Goal: Transaction & Acquisition: Purchase product/service

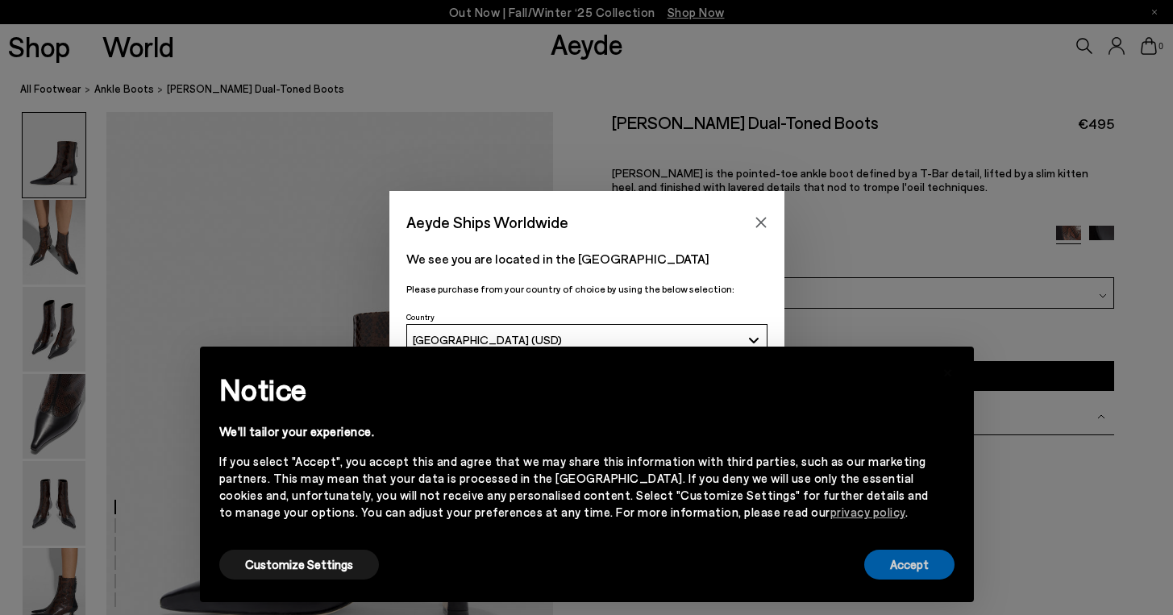
drag, startPoint x: 893, startPoint y: 563, endPoint x: 894, endPoint y: 509, distance: 53.2
click at [894, 563] on button "Accept" at bounding box center [909, 565] width 90 height 30
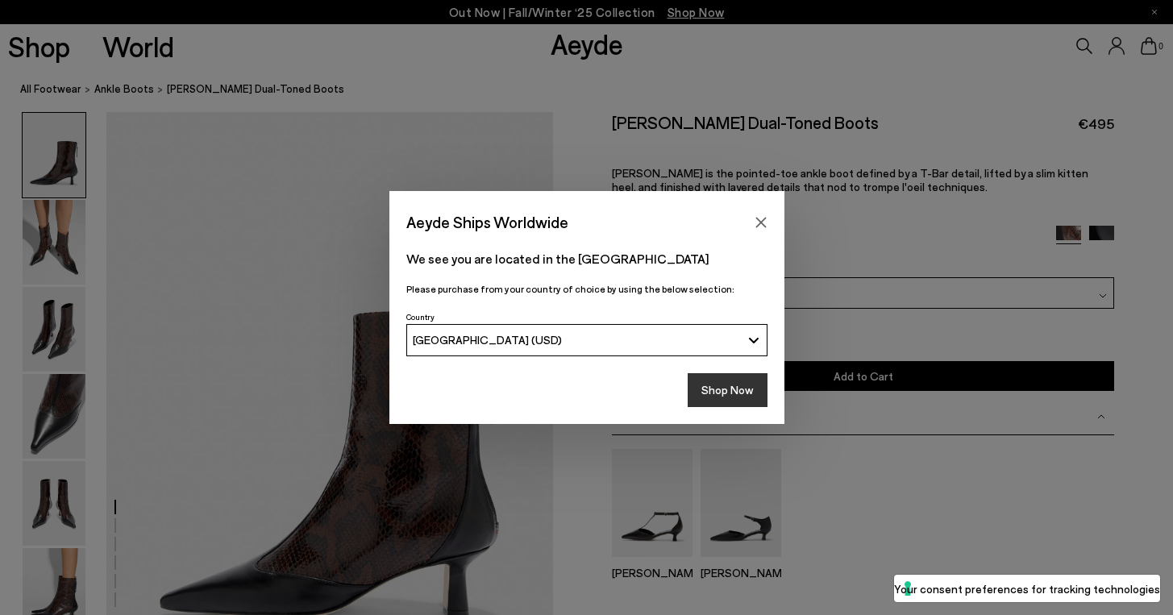
click at [724, 387] on button "Shop Now" at bounding box center [728, 390] width 80 height 34
click at [766, 214] on button "Close" at bounding box center [761, 222] width 24 height 24
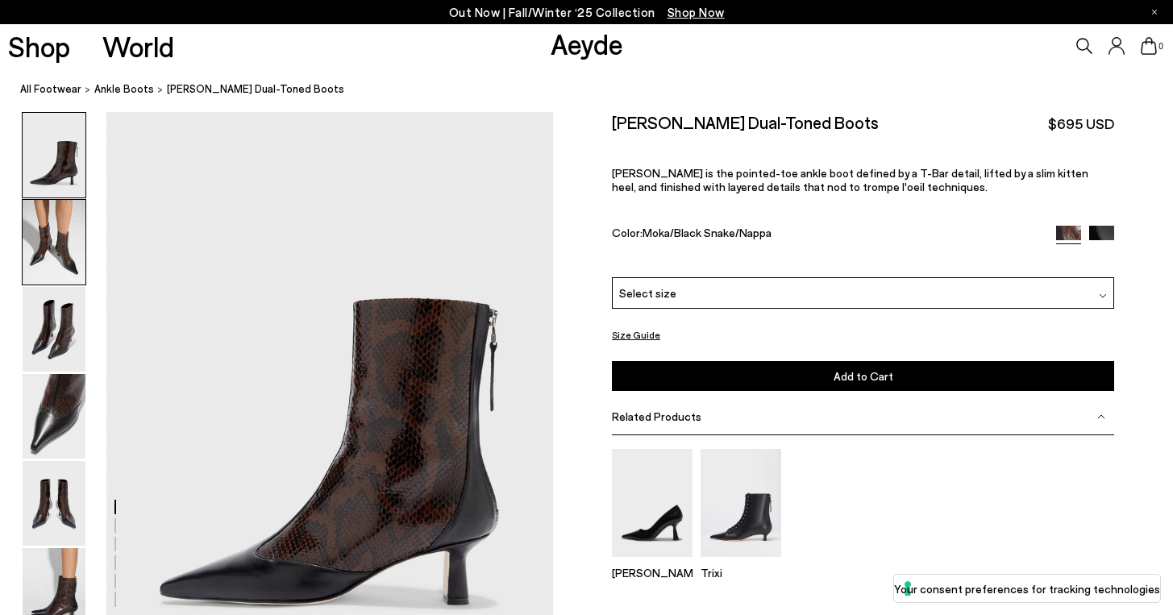
click at [81, 247] on img at bounding box center [54, 242] width 63 height 85
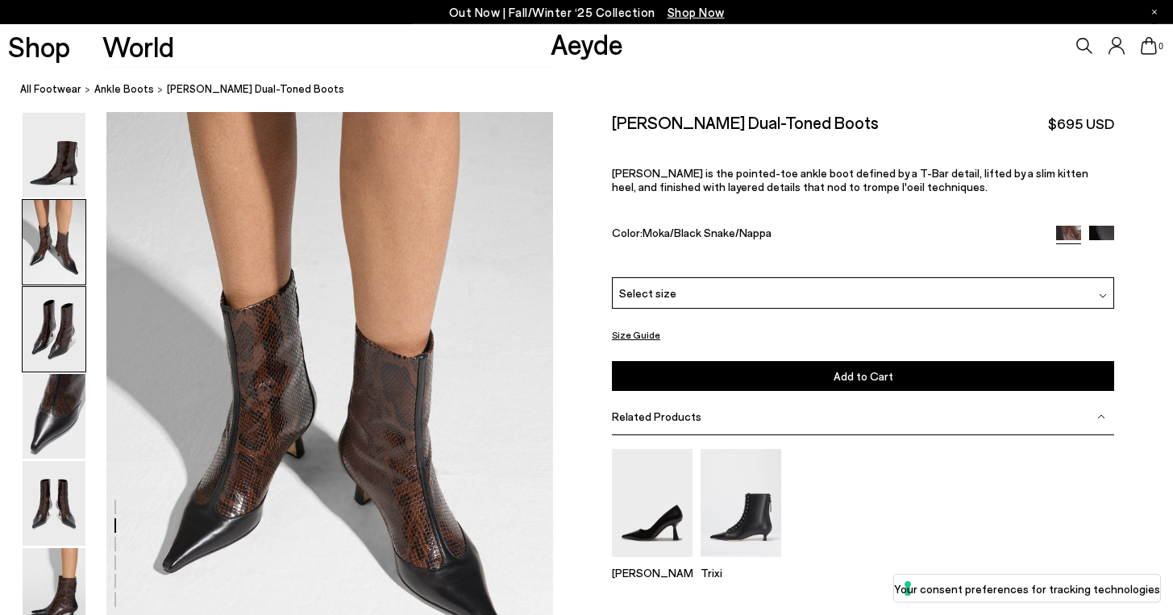
click at [64, 327] on img at bounding box center [54, 329] width 63 height 85
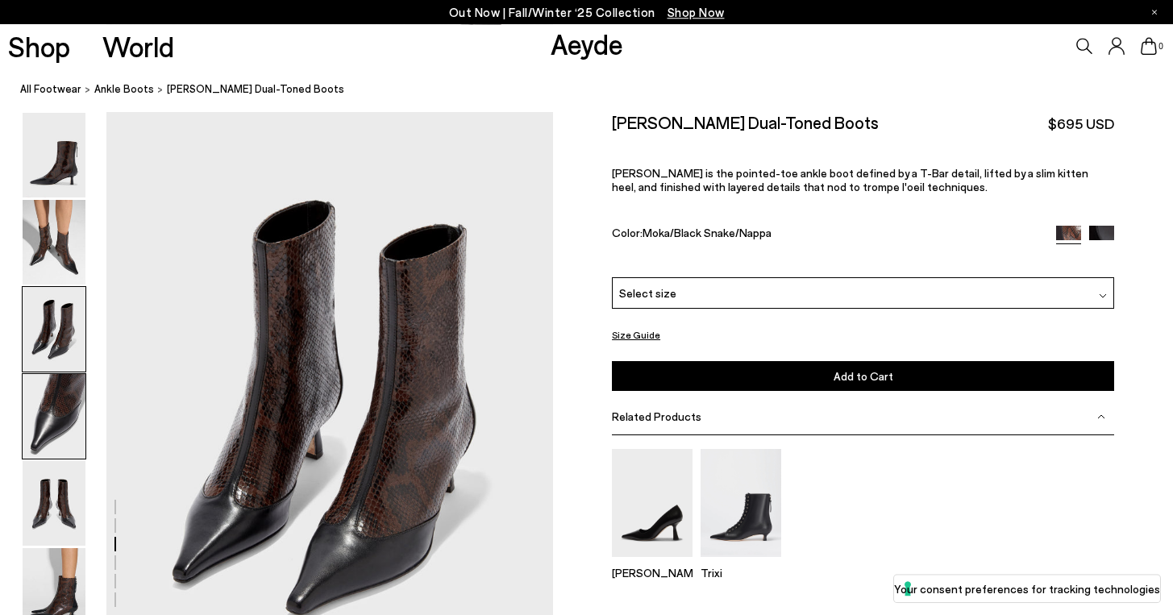
click at [56, 385] on img at bounding box center [54, 416] width 63 height 85
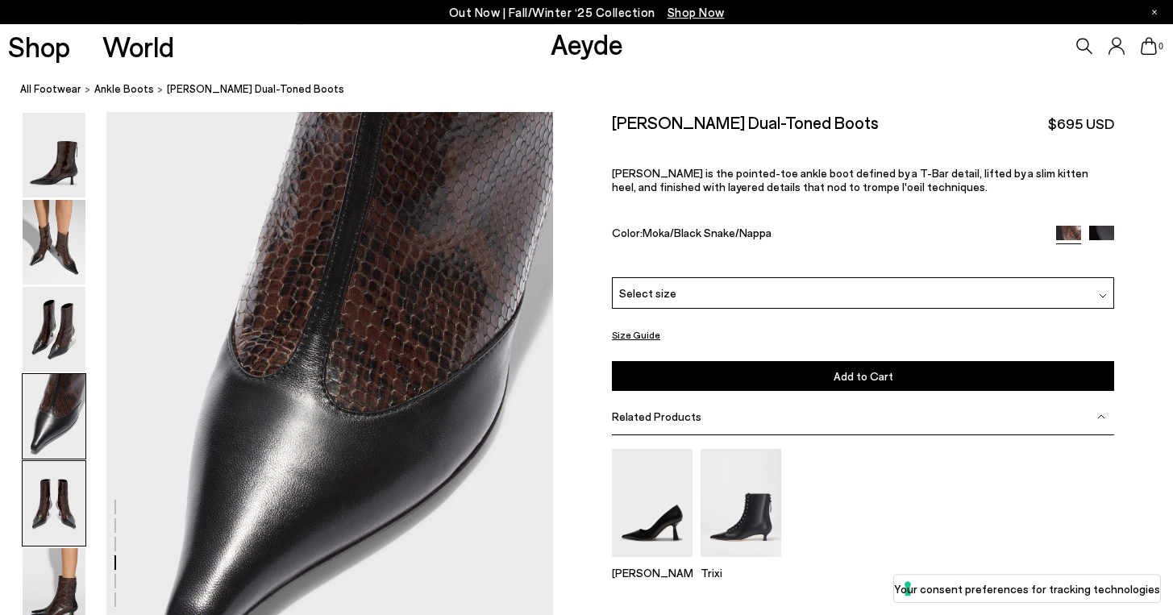
click at [52, 506] on img at bounding box center [54, 503] width 63 height 85
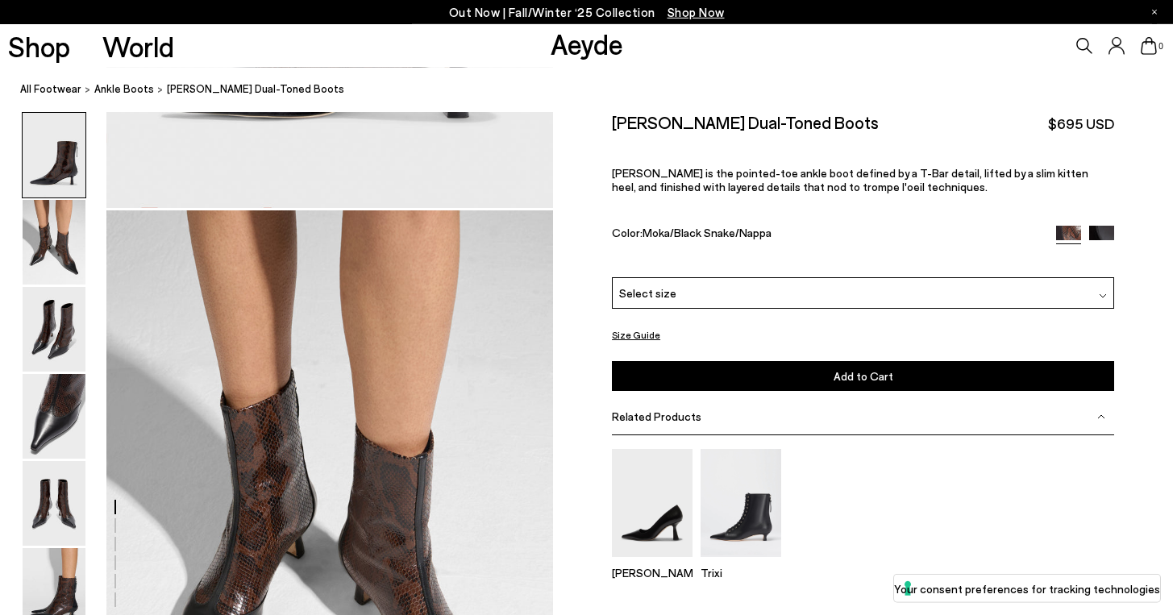
scroll to position [189, 0]
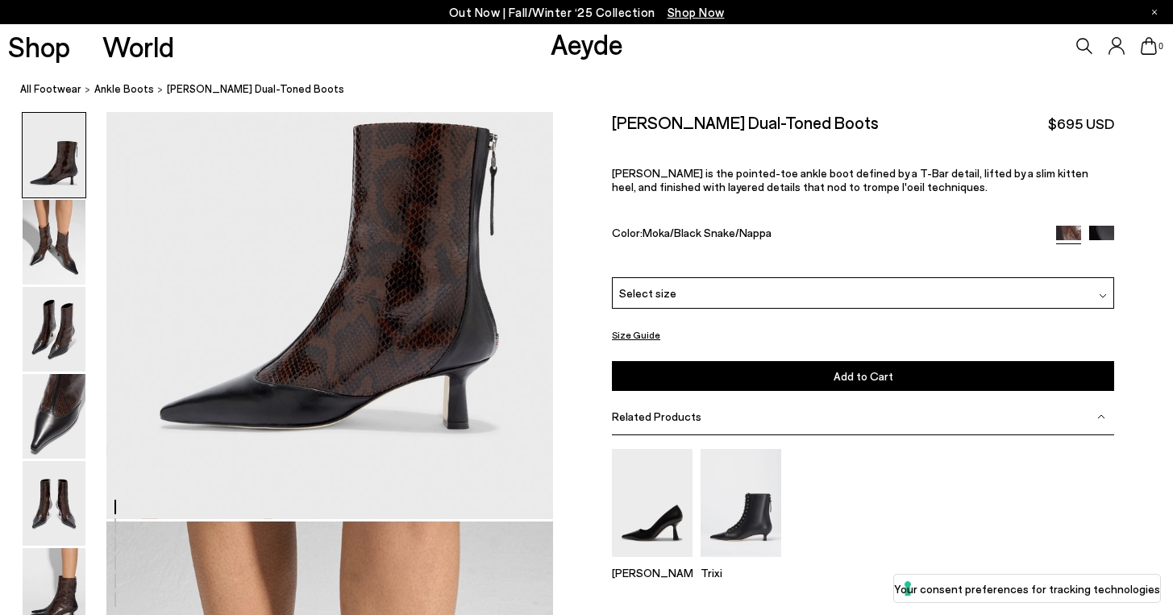
click at [1099, 228] on img at bounding box center [1101, 238] width 25 height 25
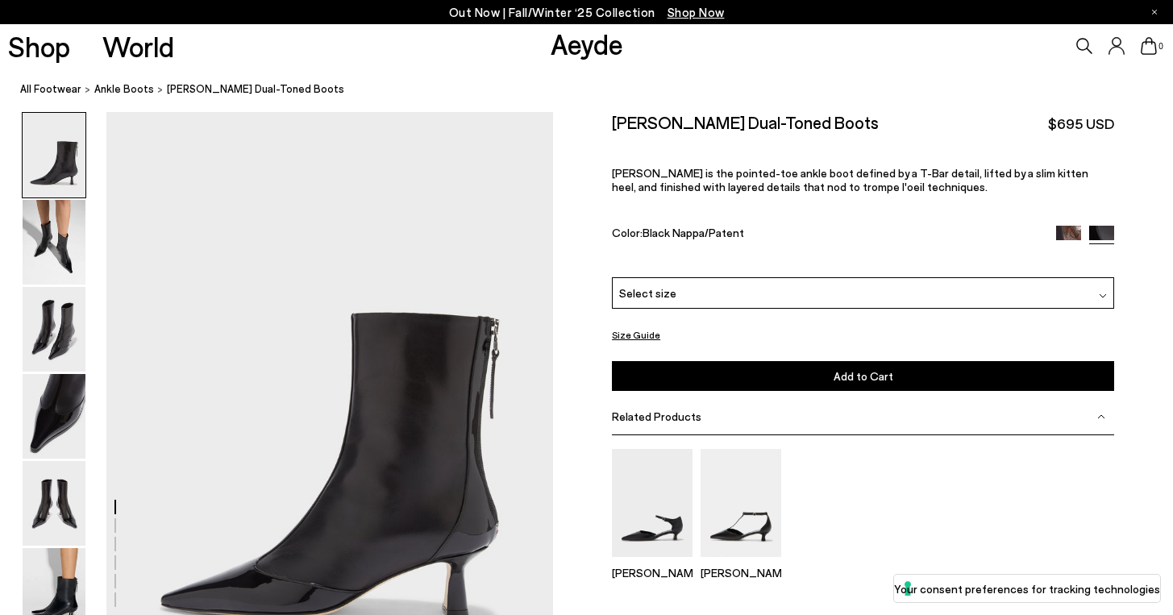
click at [1060, 231] on img at bounding box center [1068, 238] width 25 height 25
